Goal: Transaction & Acquisition: Purchase product/service

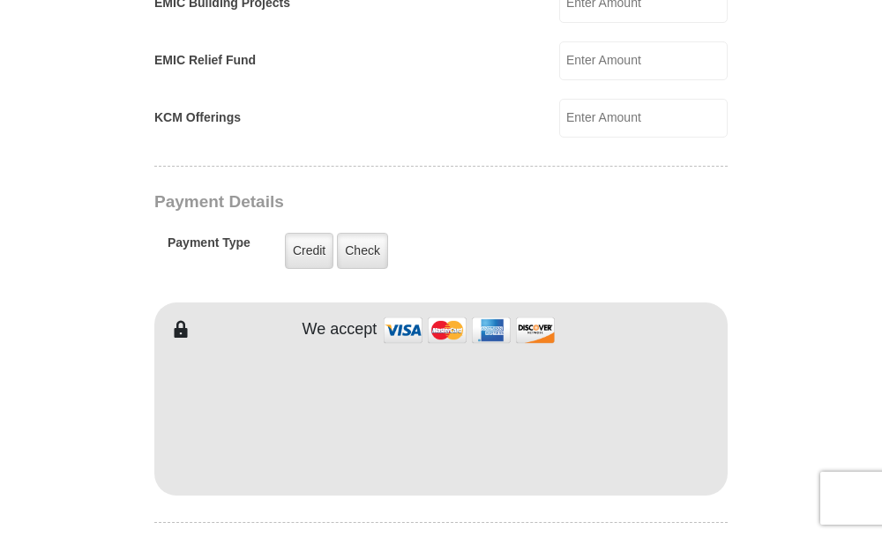
scroll to position [1322, 0]
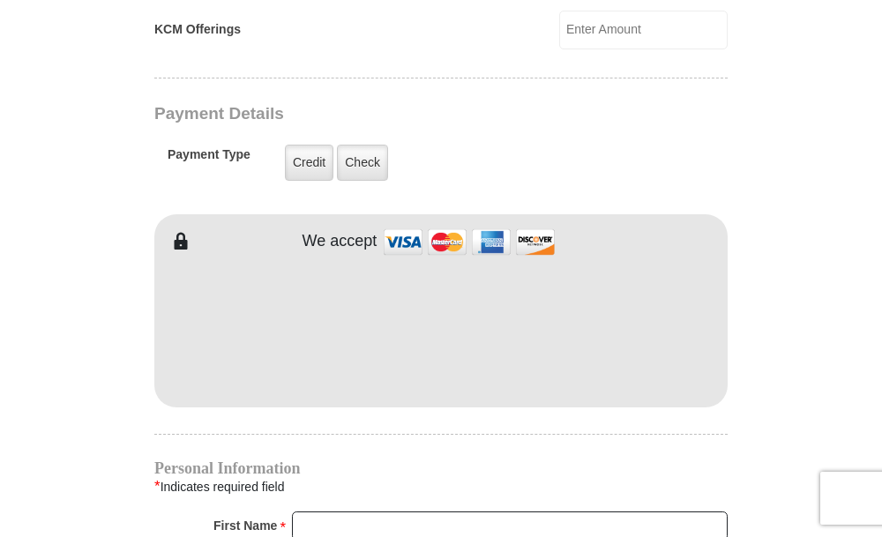
type input "150"
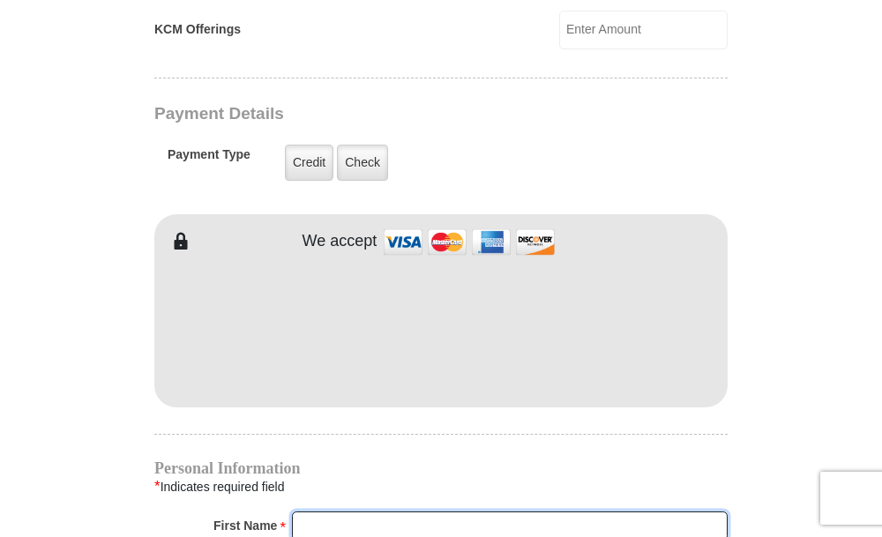
type input "[PERSON_NAME]"
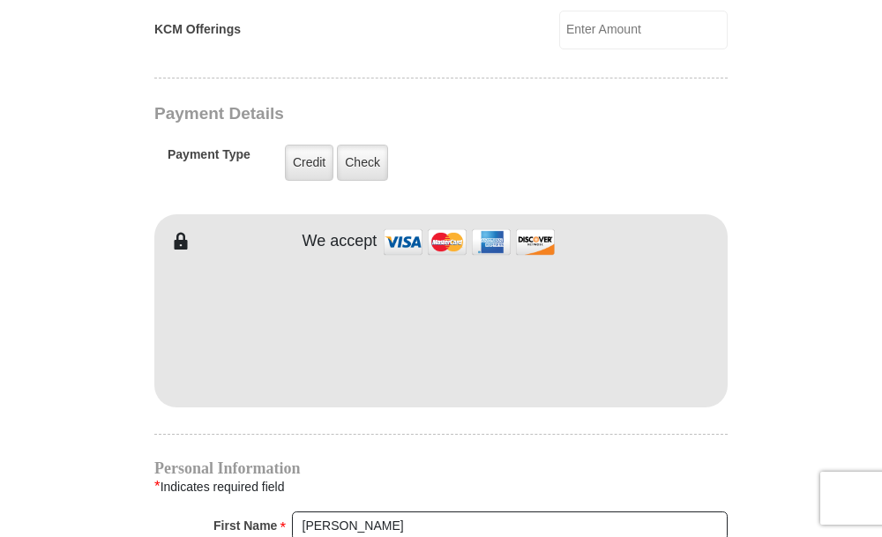
type input "[PERSON_NAME]"
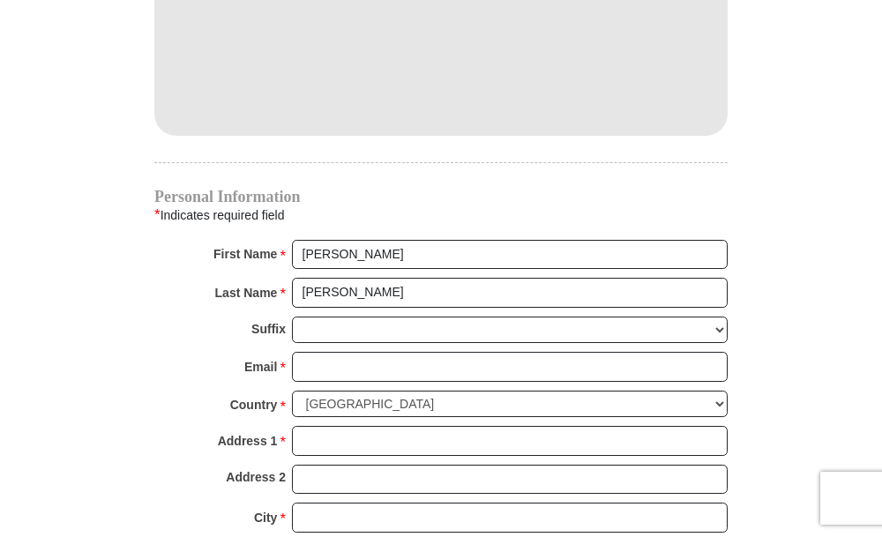
scroll to position [1675, 0]
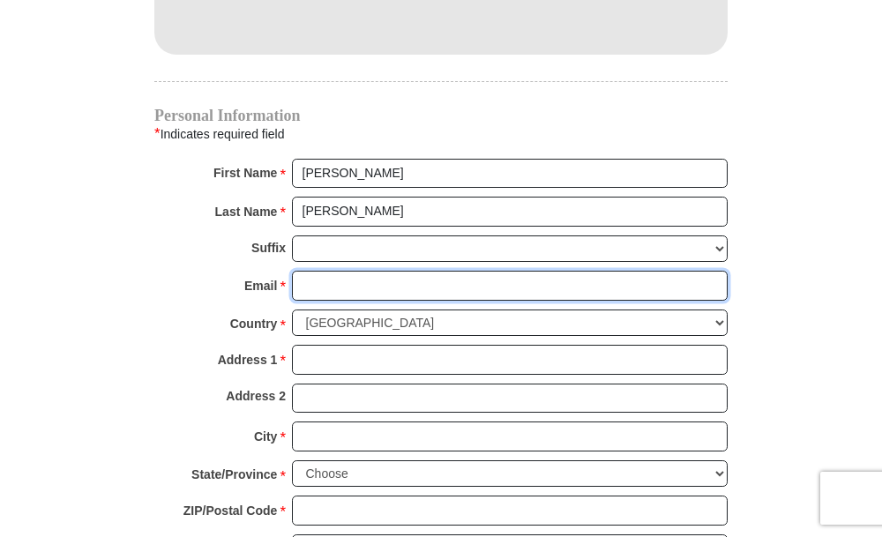
click at [316, 288] on input "Email *" at bounding box center [510, 286] width 436 height 30
type input "[EMAIL_ADDRESS][DOMAIN_NAME]"
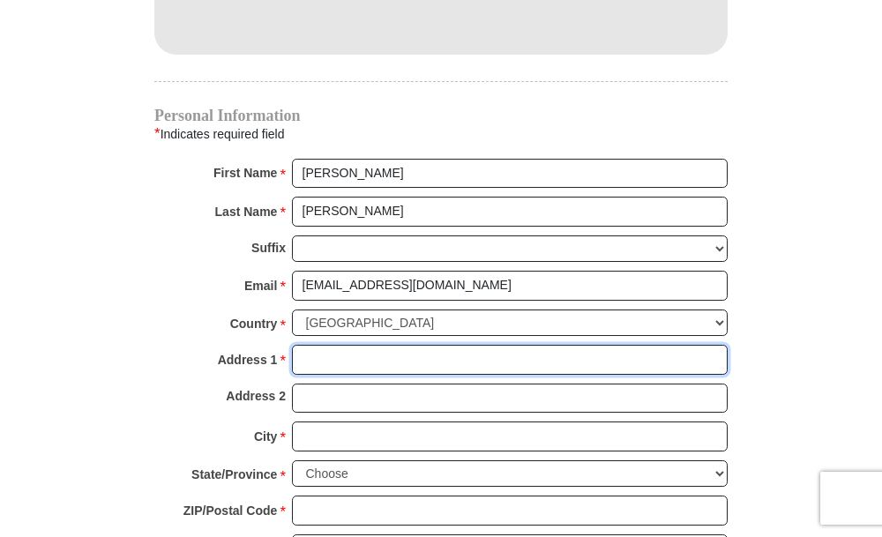
type input "1340 17th Ave"
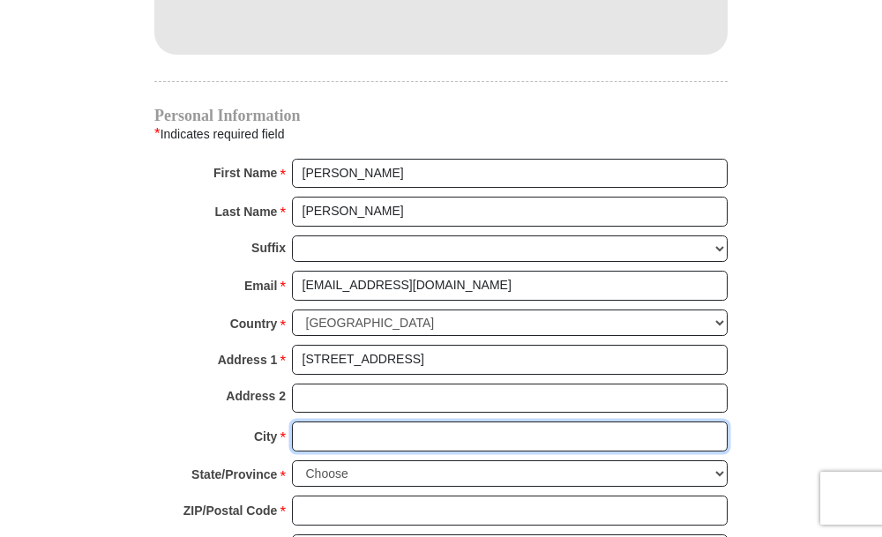
type input "Sidney"
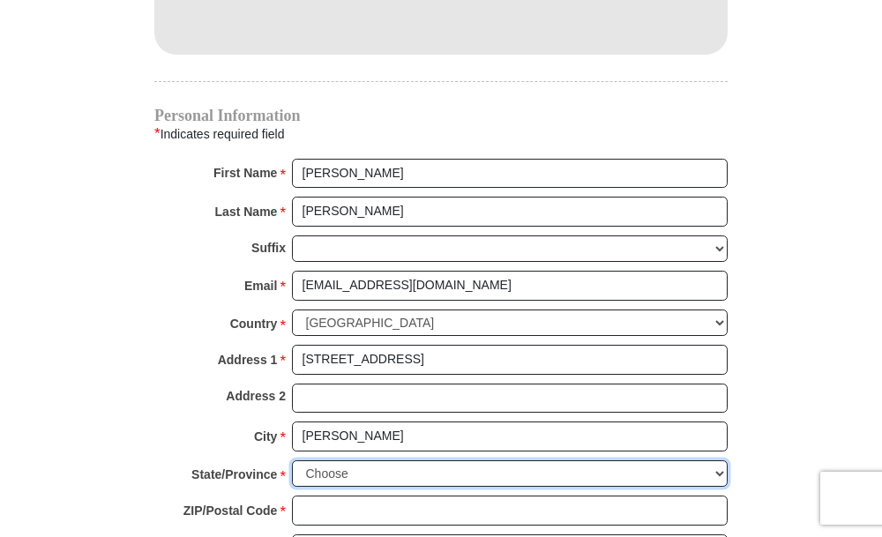
select select "NE"
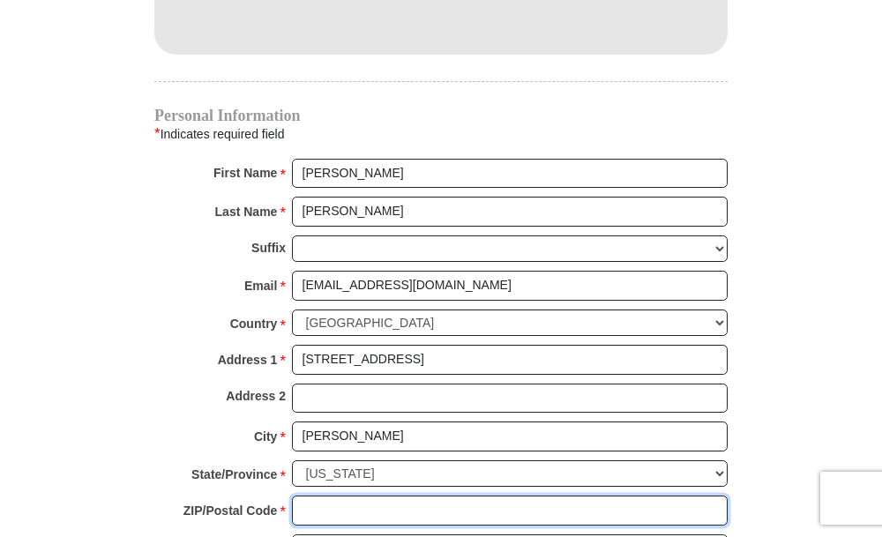
type input "69162-1922"
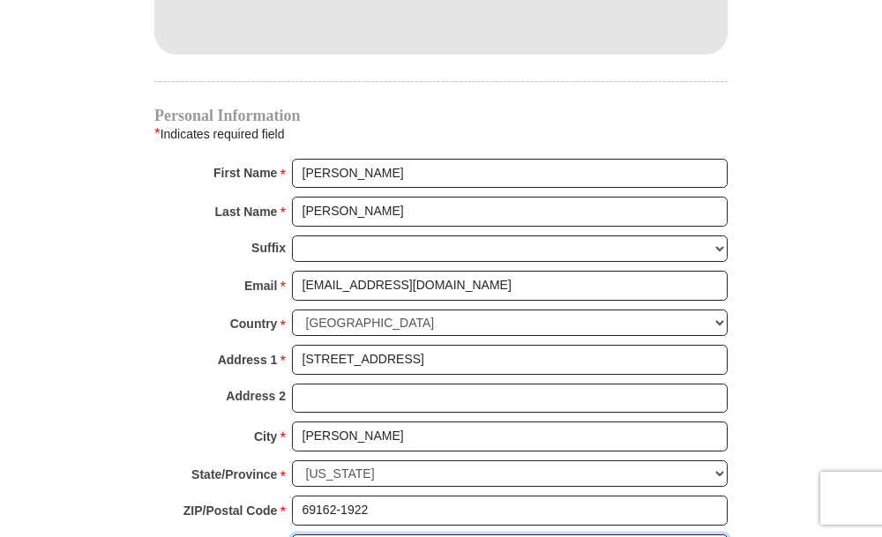
type input "3085660150"
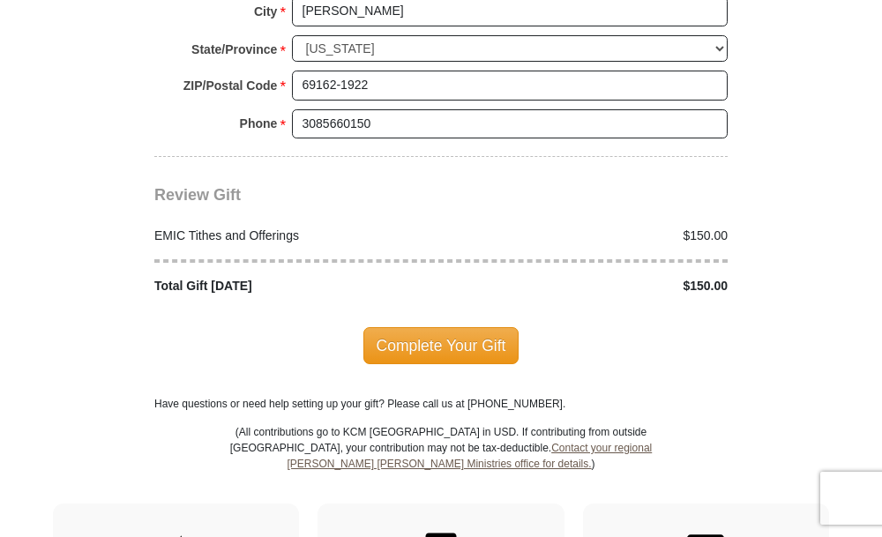
scroll to position [2116, 0]
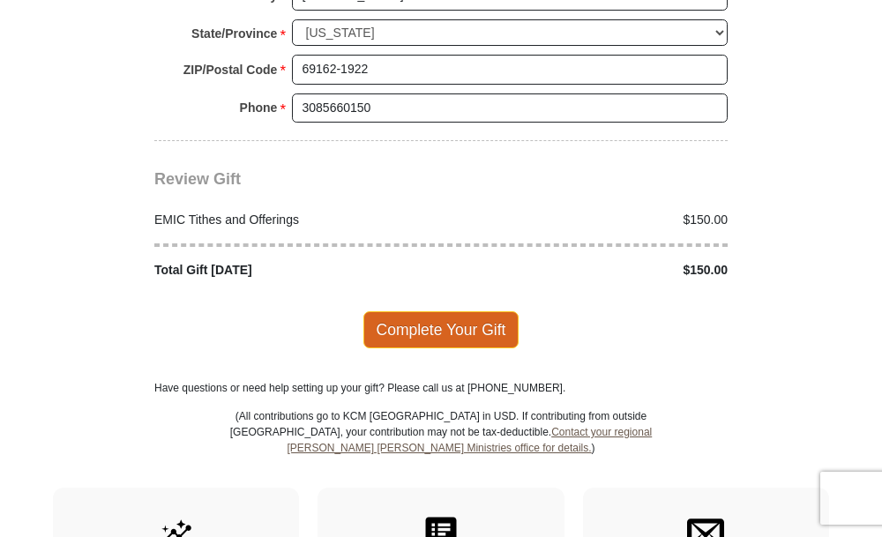
click at [420, 332] on span "Complete Your Gift" at bounding box center [441, 329] width 156 height 37
